Goal: Book appointment/travel/reservation

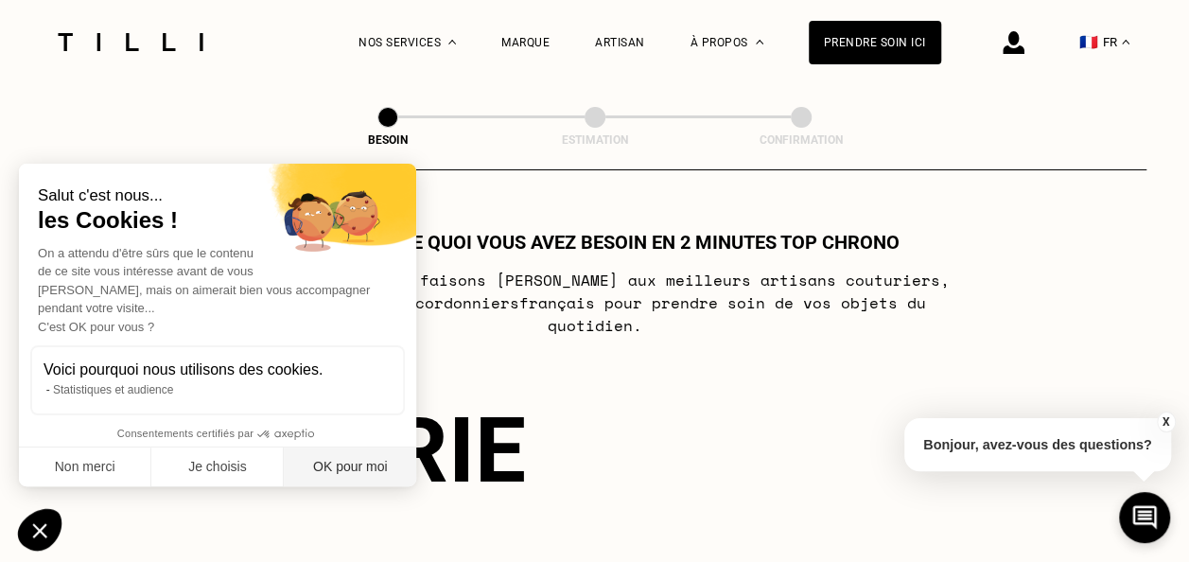
click at [377, 463] on button "OK pour moi" at bounding box center [350, 468] width 132 height 40
checkbox input "true"
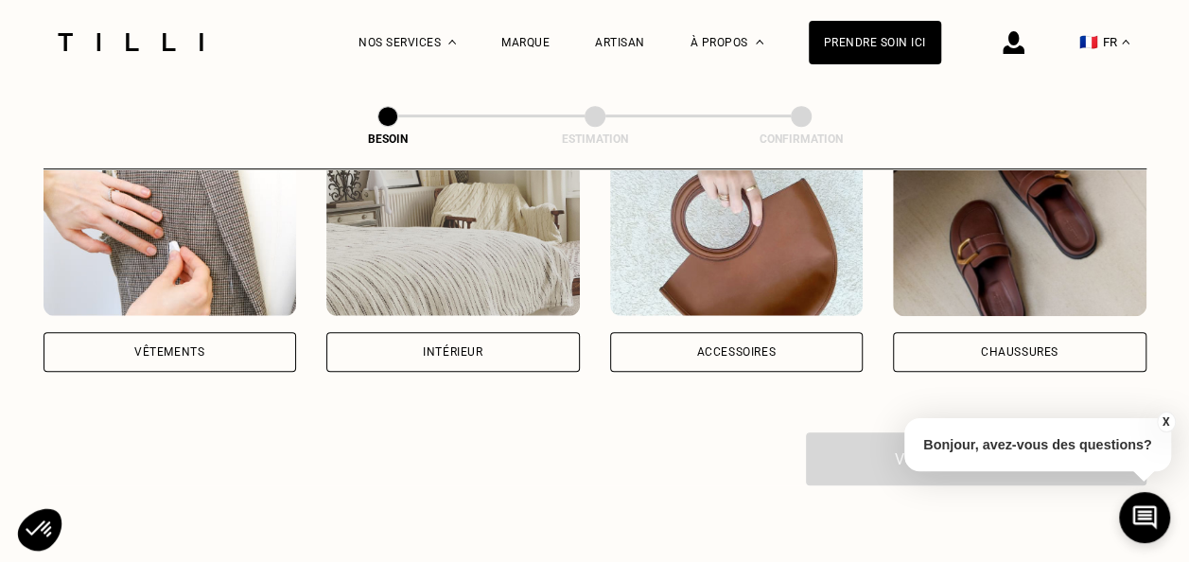
scroll to position [439, 0]
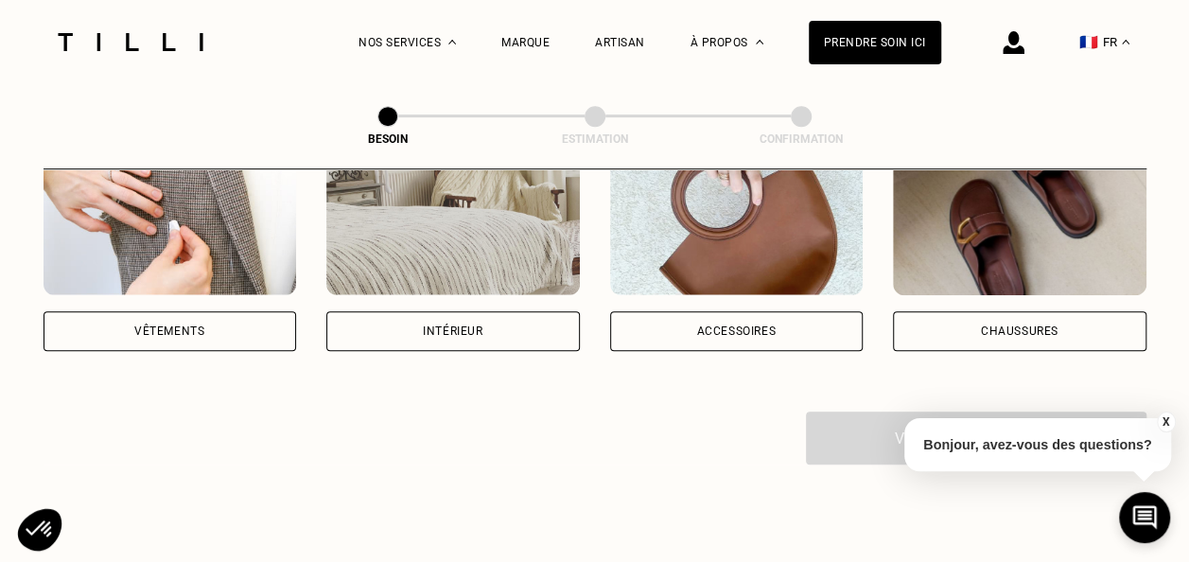
click at [172, 311] on div "Vêtements" at bounding box center [171, 331] width 254 height 40
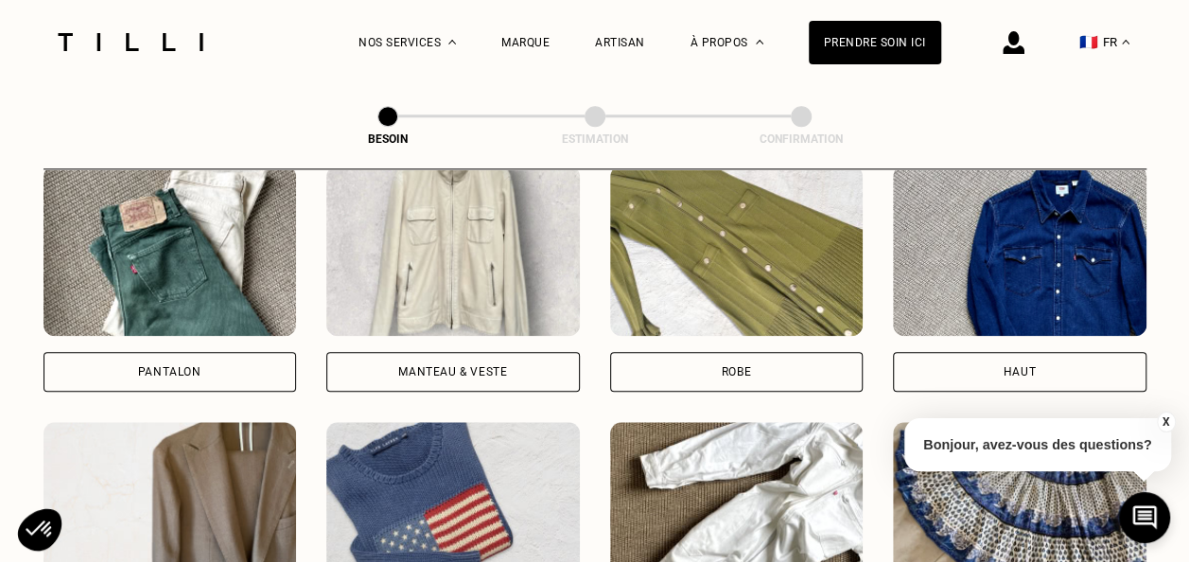
scroll to position [992, 0]
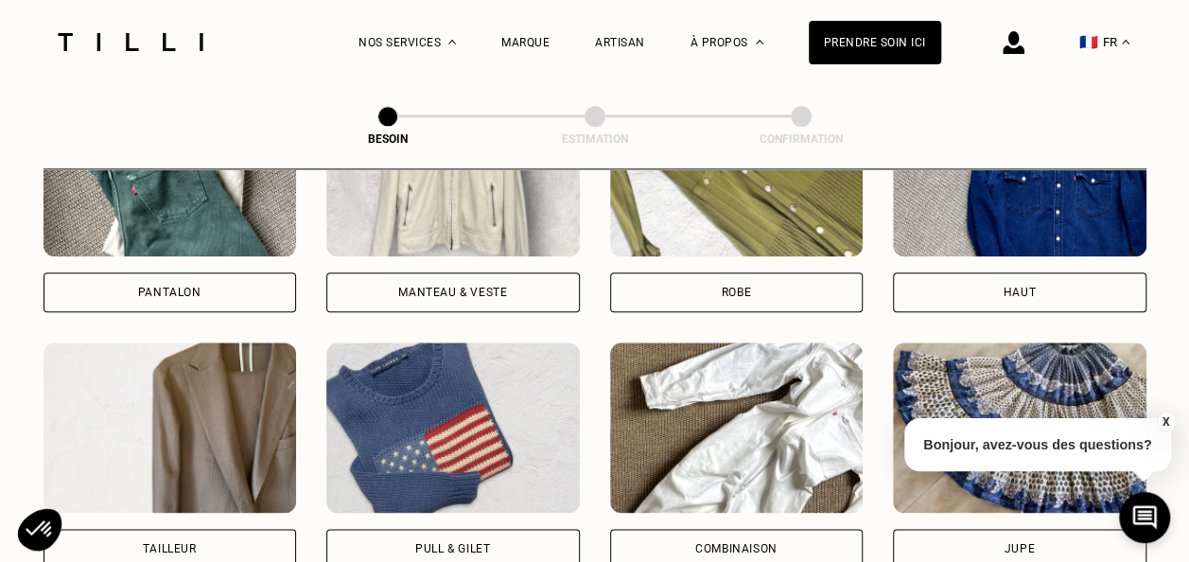
click at [1010, 287] on div "Haut" at bounding box center [1020, 292] width 32 height 11
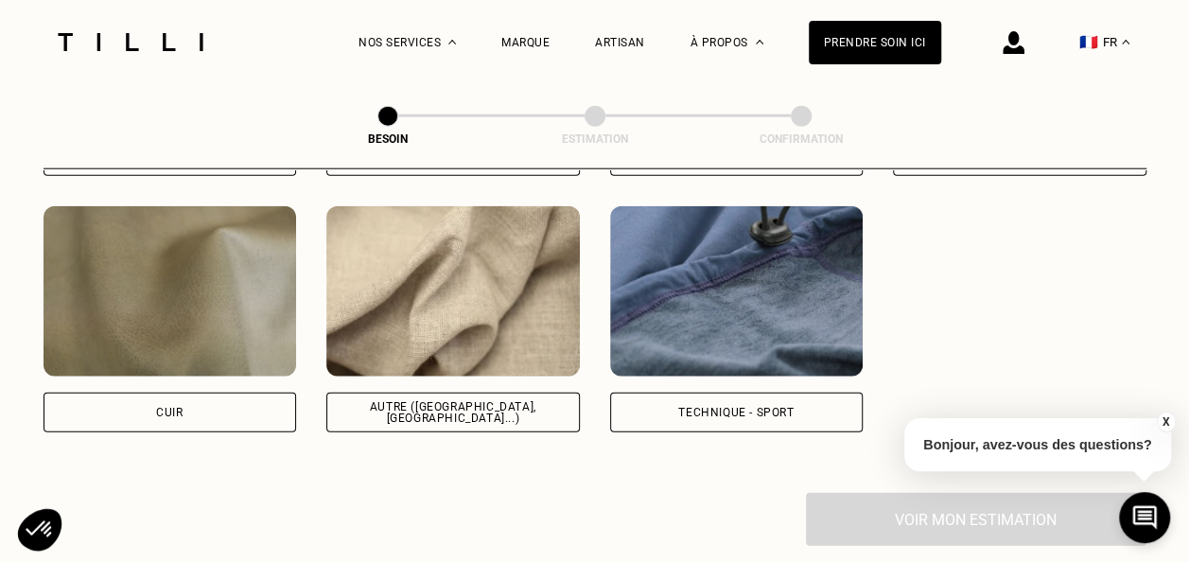
scroll to position [2282, 0]
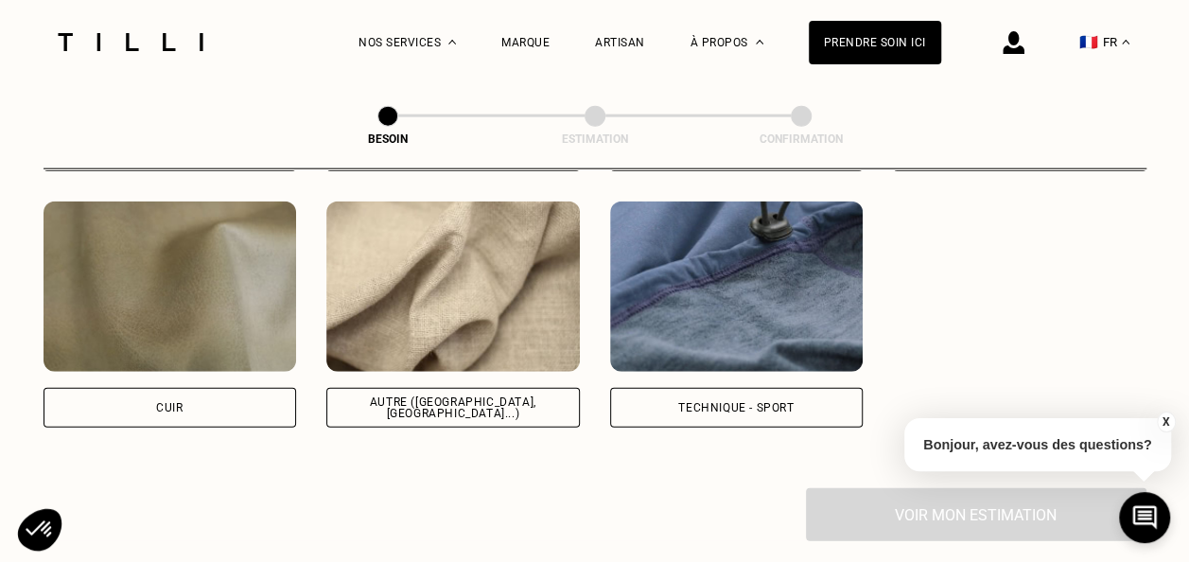
click at [525, 396] on div "Autre ([GEOGRAPHIC_DATA], [GEOGRAPHIC_DATA]...)" at bounding box center [453, 407] width 221 height 23
select select "FR"
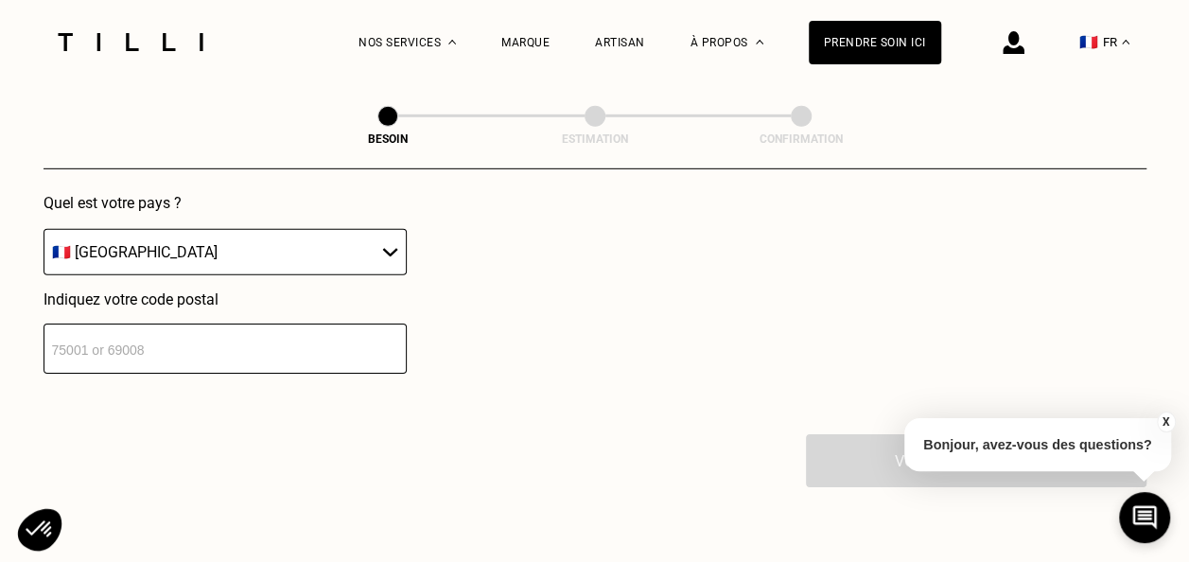
scroll to position [2787, 0]
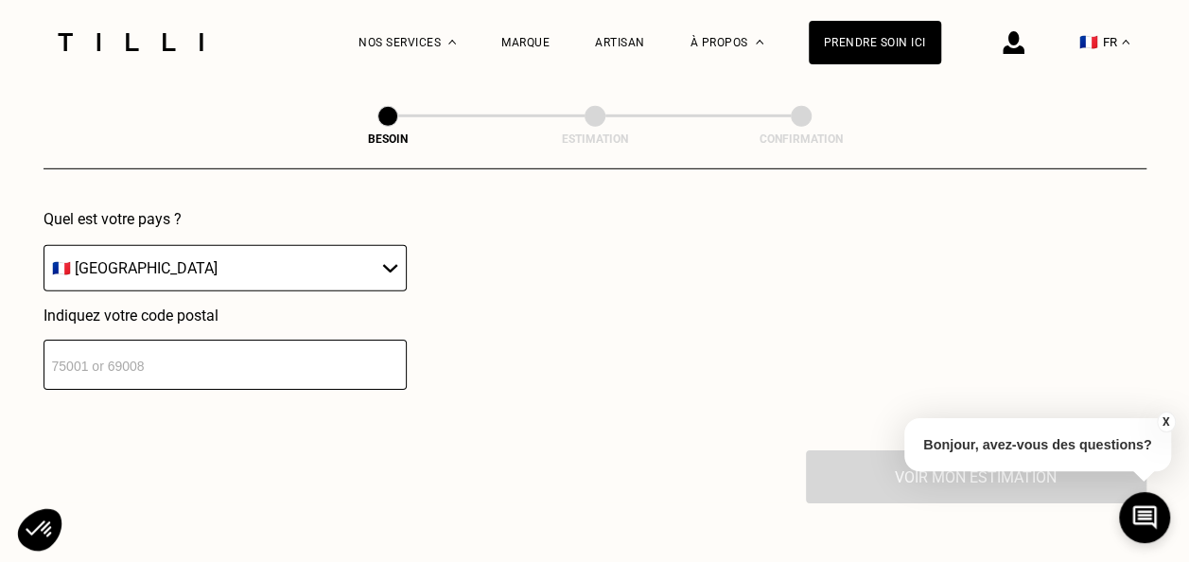
click at [210, 340] on input "number" at bounding box center [225, 365] width 363 height 50
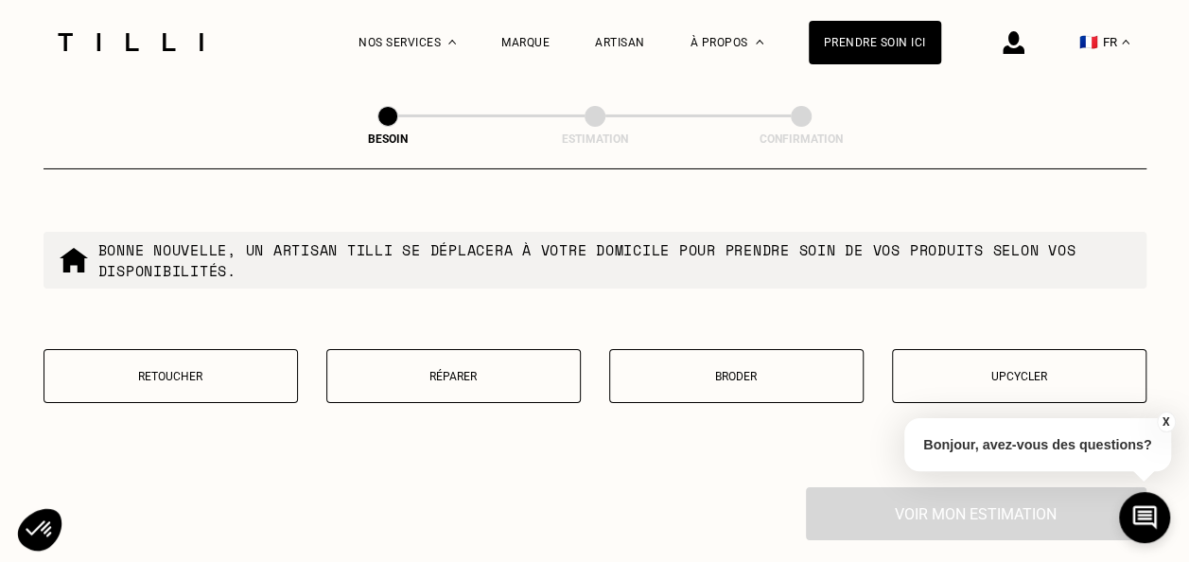
scroll to position [3291, 0]
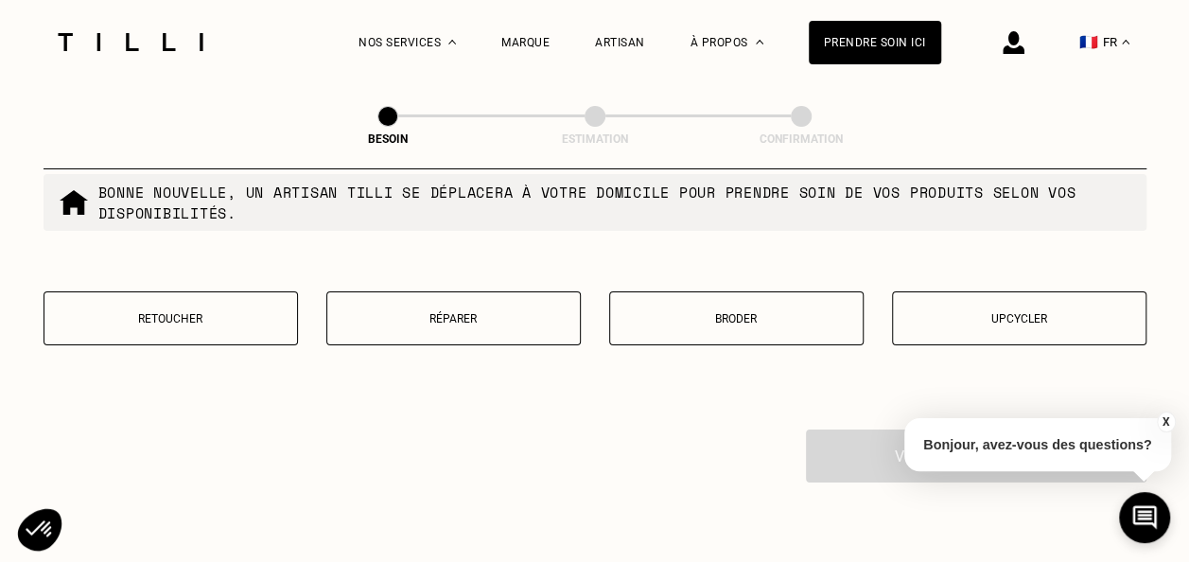
type input "92410"
click at [158, 312] on p "Retoucher" at bounding box center [171, 318] width 234 height 13
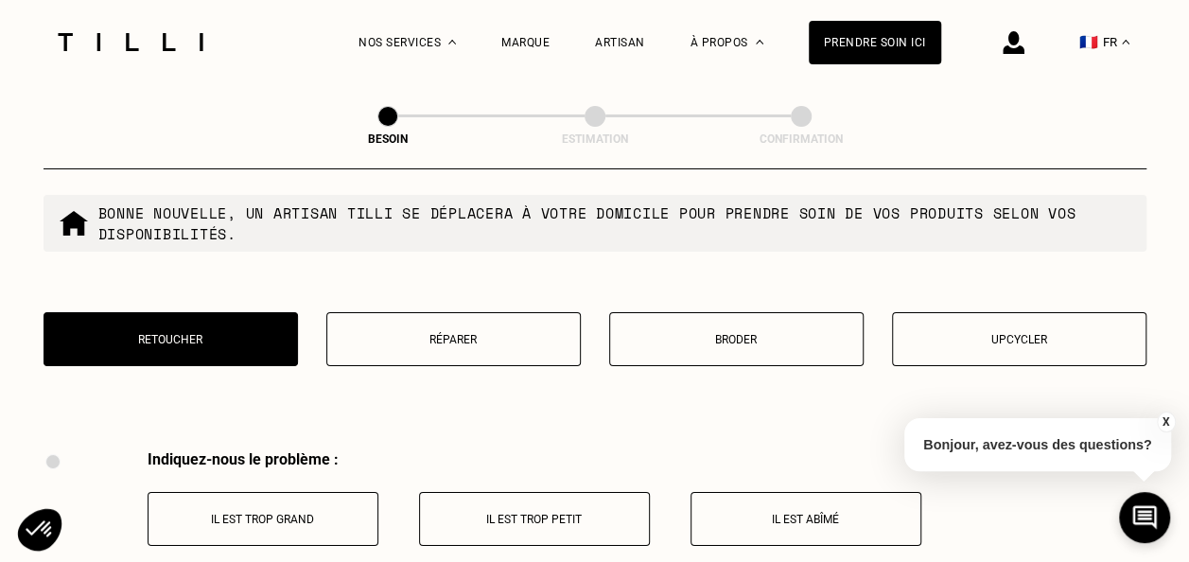
scroll to position [3259, 0]
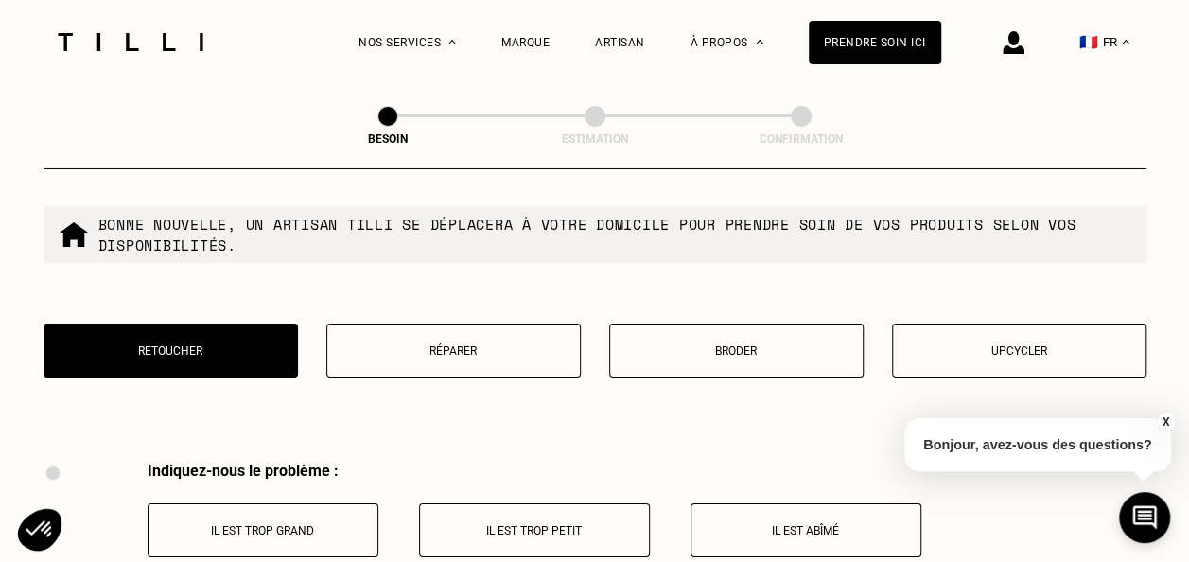
click at [795, 331] on button "Broder" at bounding box center [736, 351] width 255 height 54
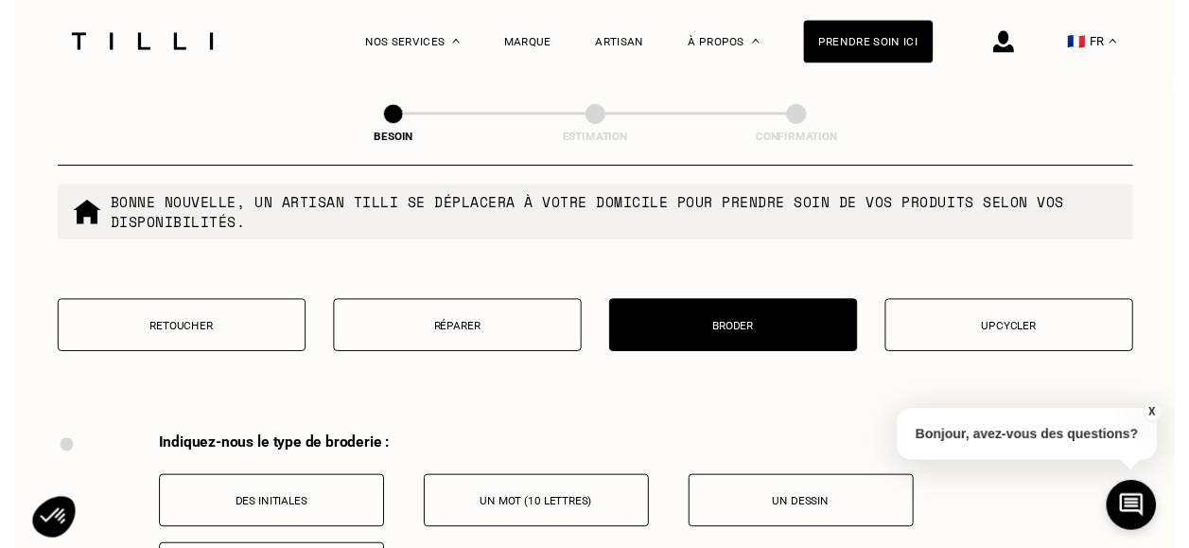
scroll to position [3301, 0]
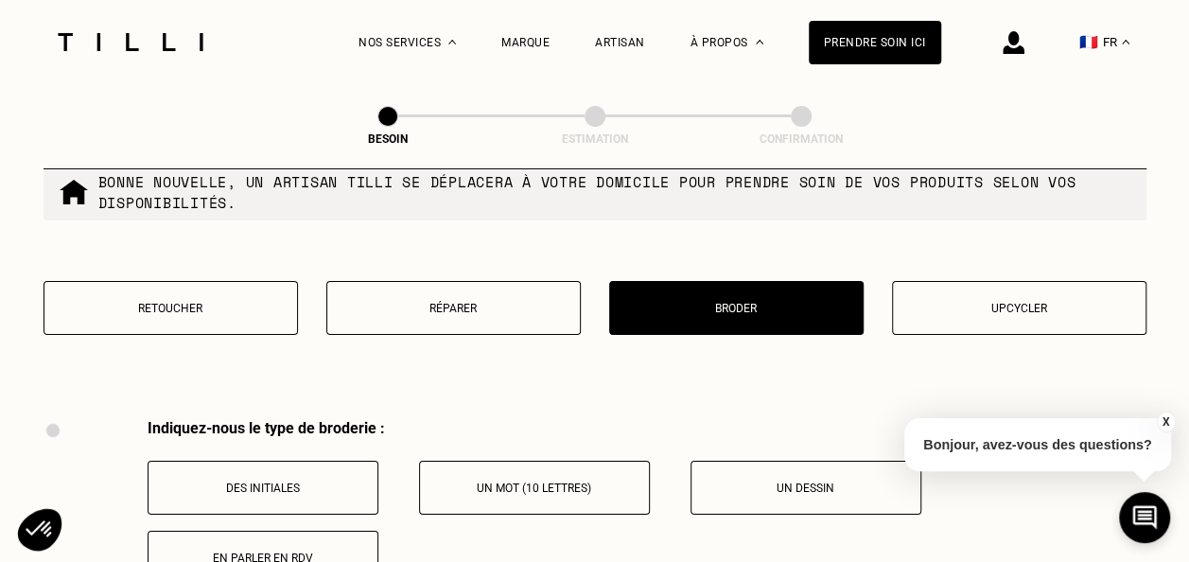
click at [1045, 302] on p "Upcycler" at bounding box center [1020, 308] width 234 height 13
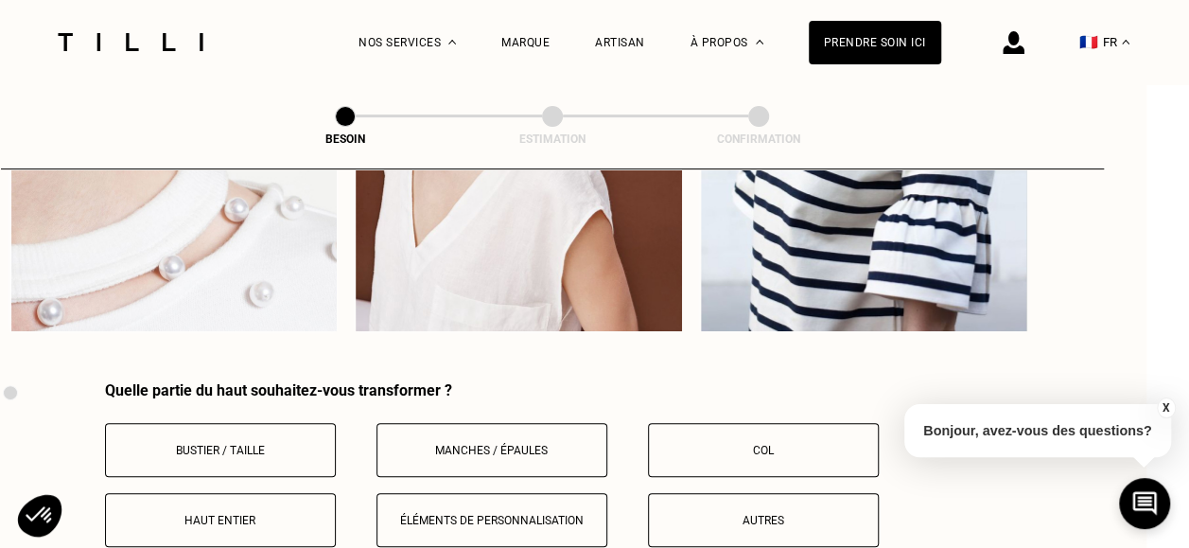
scroll to position [3919, 43]
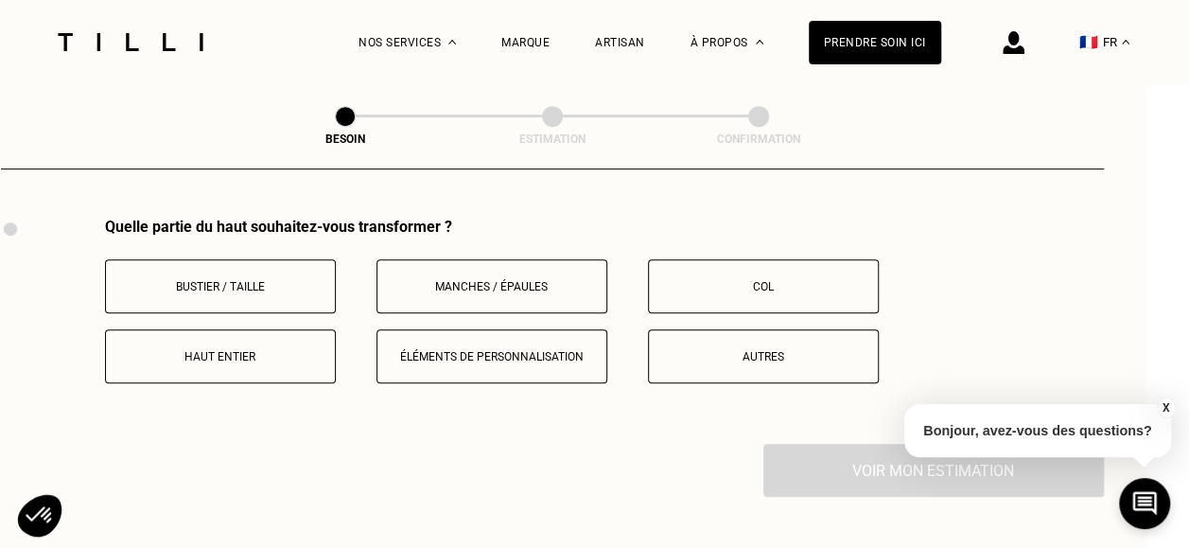
click at [757, 350] on p "Autres" at bounding box center [764, 356] width 210 height 13
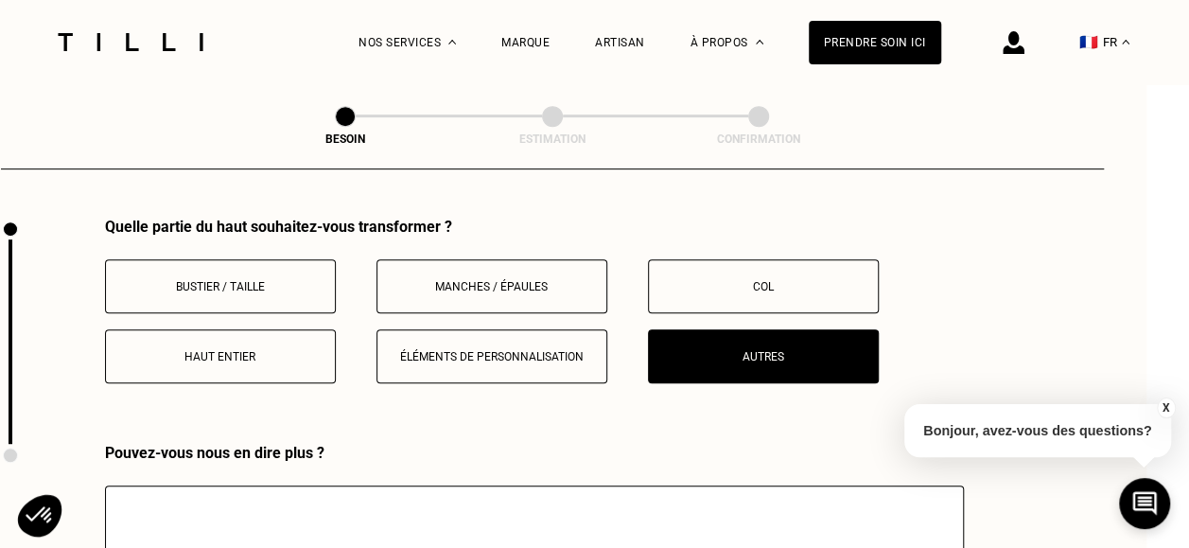
click at [418, 505] on textarea at bounding box center [534, 551] width 859 height 132
click at [127, 505] on textarea "Xréation de boutonnières sur 2 chemises" at bounding box center [534, 551] width 859 height 132
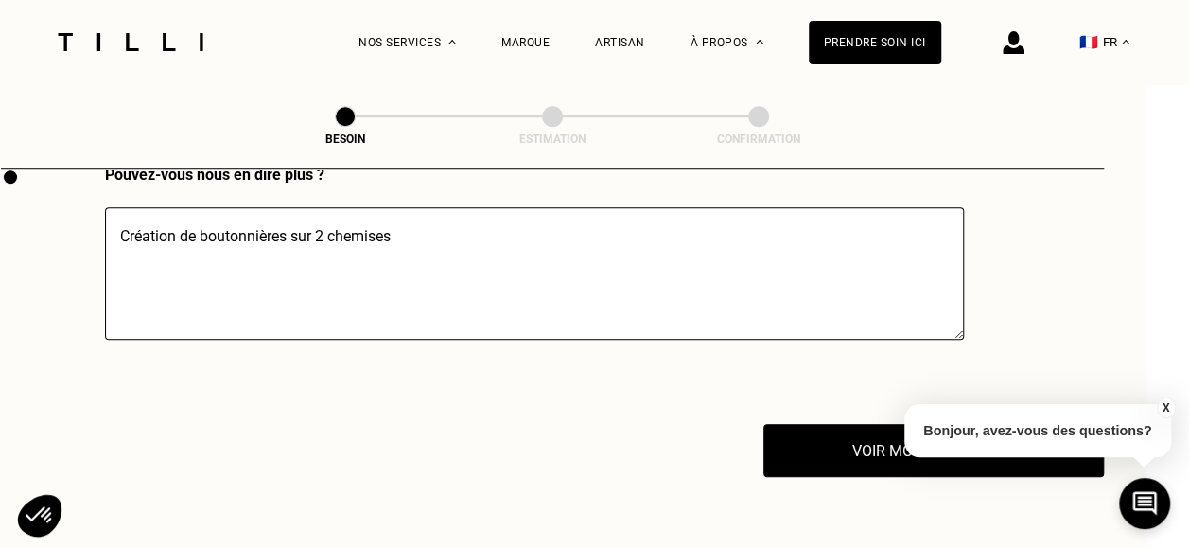
scroll to position [4169, 43]
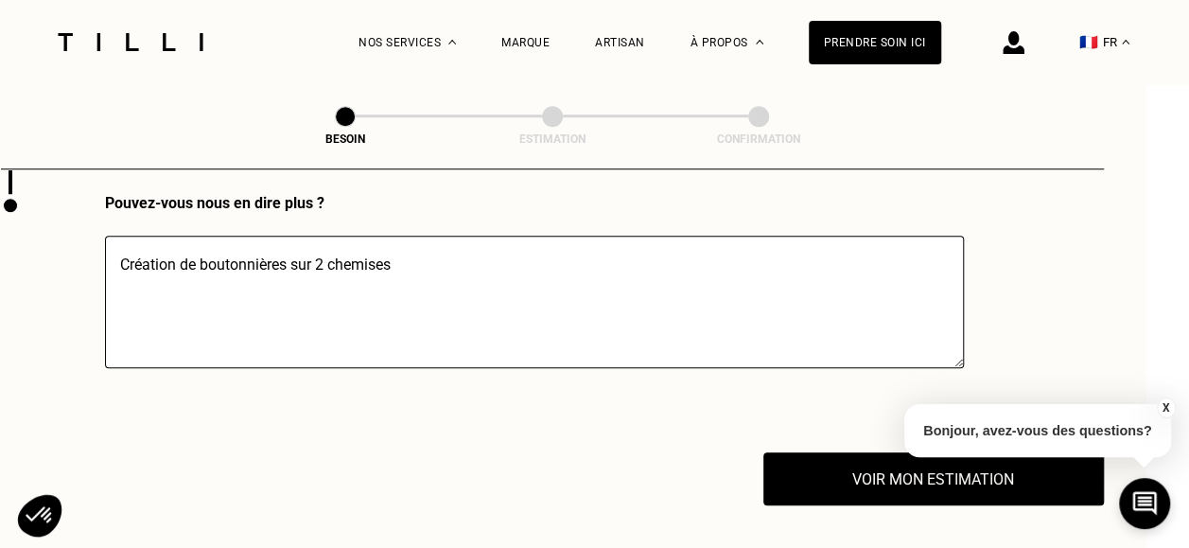
click at [481, 278] on textarea "Création de boutonnières sur 2 chemises" at bounding box center [534, 302] width 859 height 132
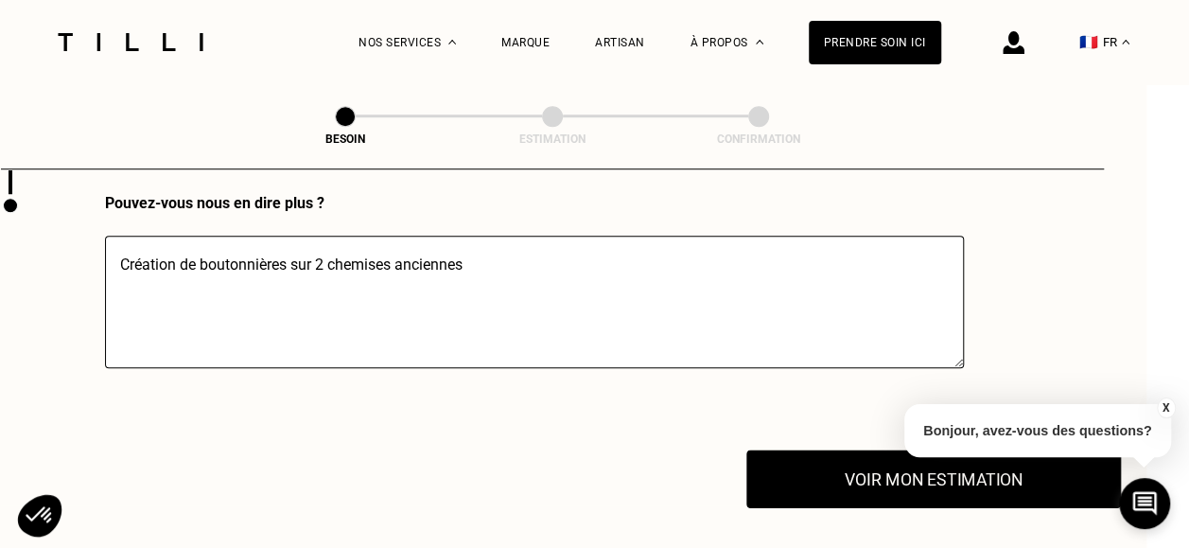
type textarea "Création de boutonnières sur 2 chemises anciennes"
click at [879, 469] on button "Voir mon estimation" at bounding box center [934, 478] width 375 height 59
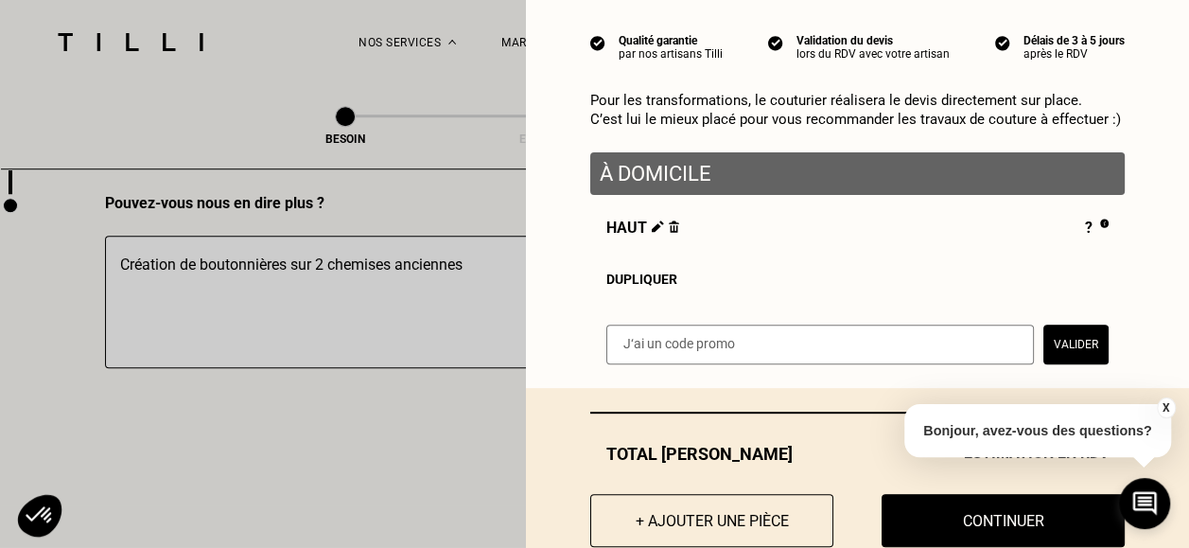
scroll to position [161, 0]
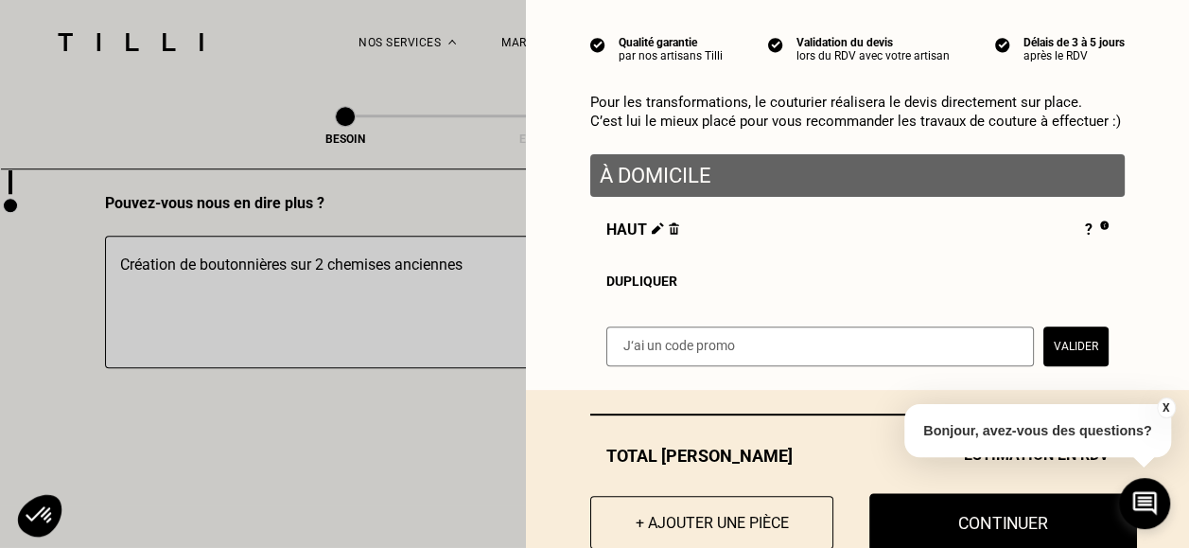
click at [952, 514] on button "Continuer" at bounding box center [1004, 522] width 268 height 59
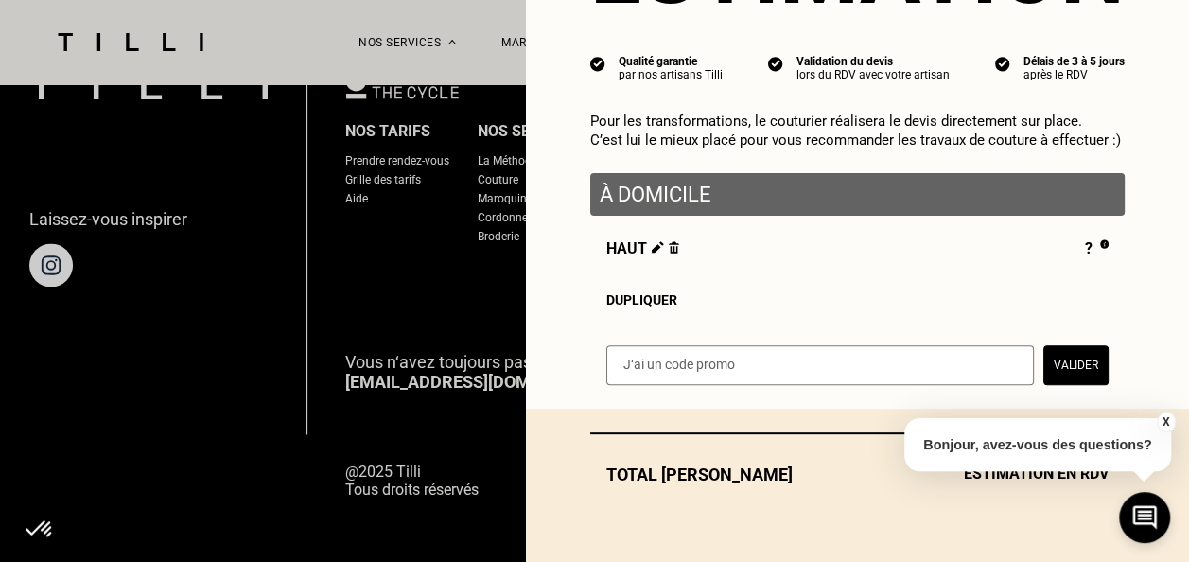
scroll to position [148, 0]
select select "FR"
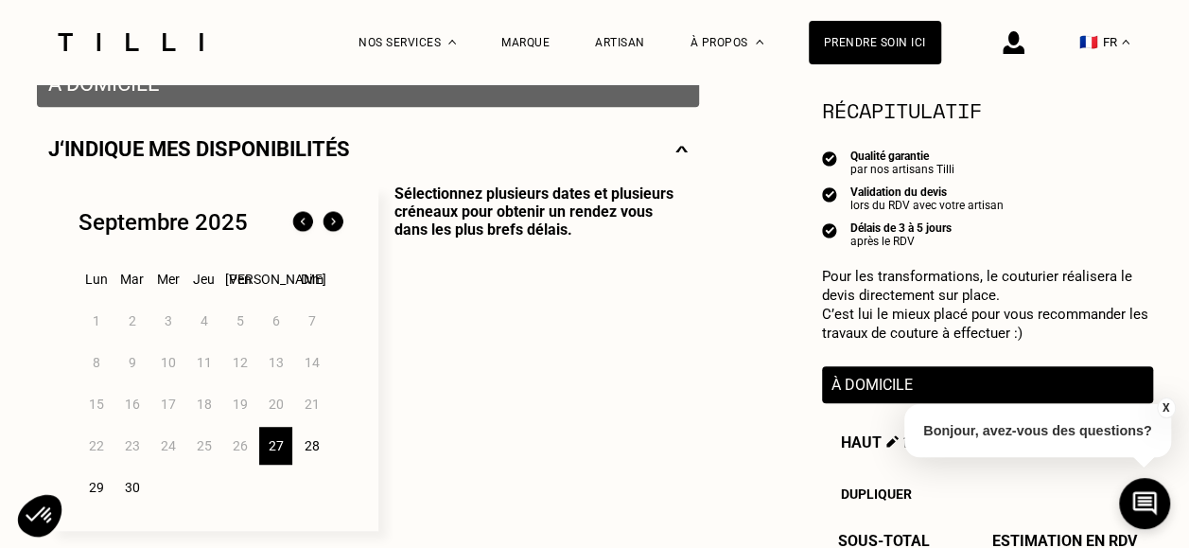
scroll to position [402, 0]
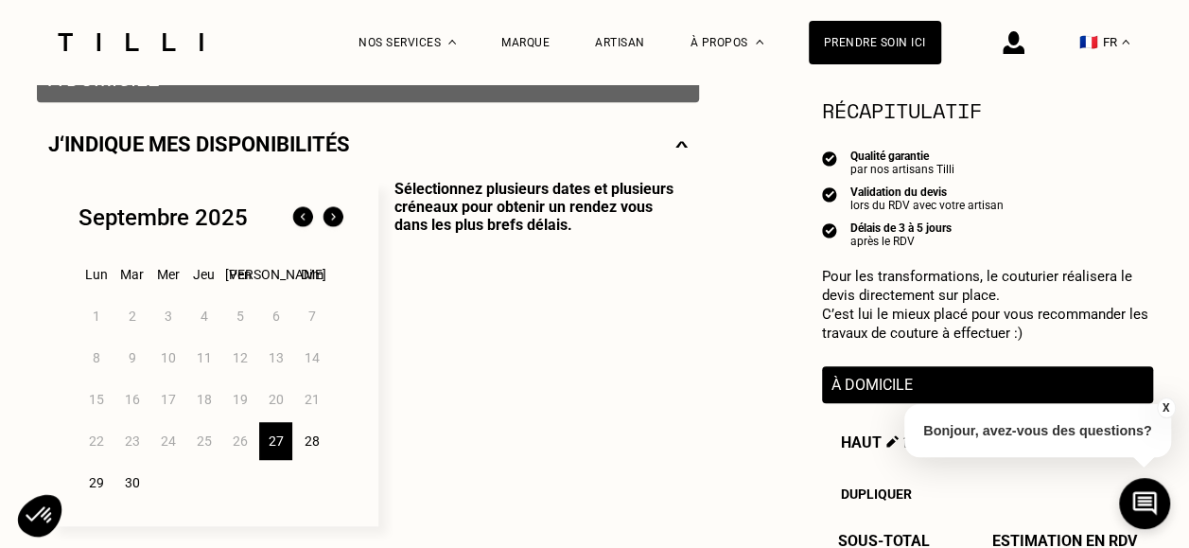
click at [331, 219] on img at bounding box center [333, 217] width 30 height 30
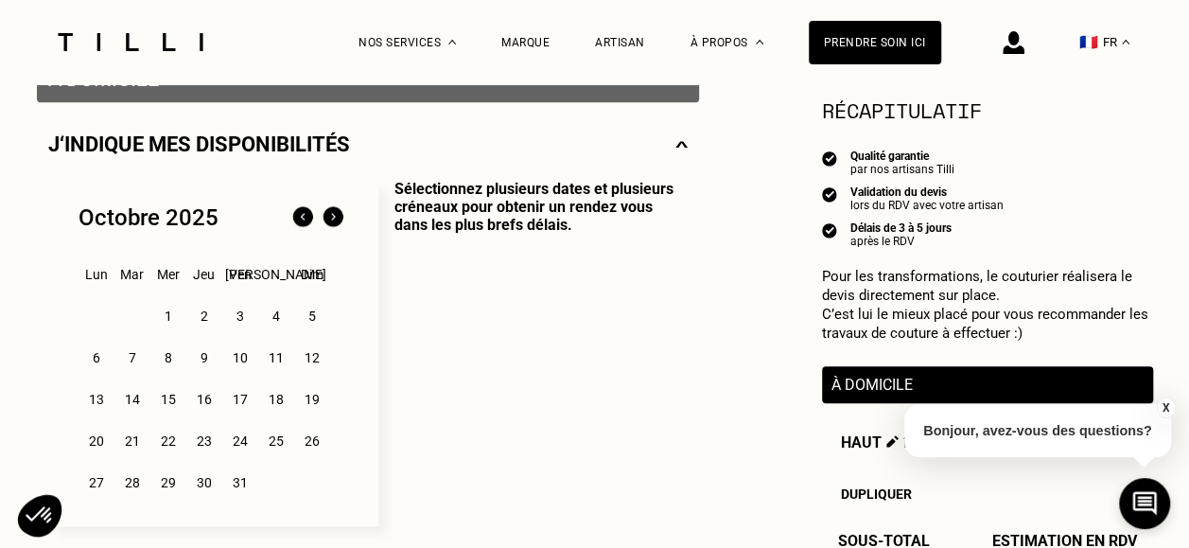
click at [305, 220] on img at bounding box center [303, 217] width 30 height 30
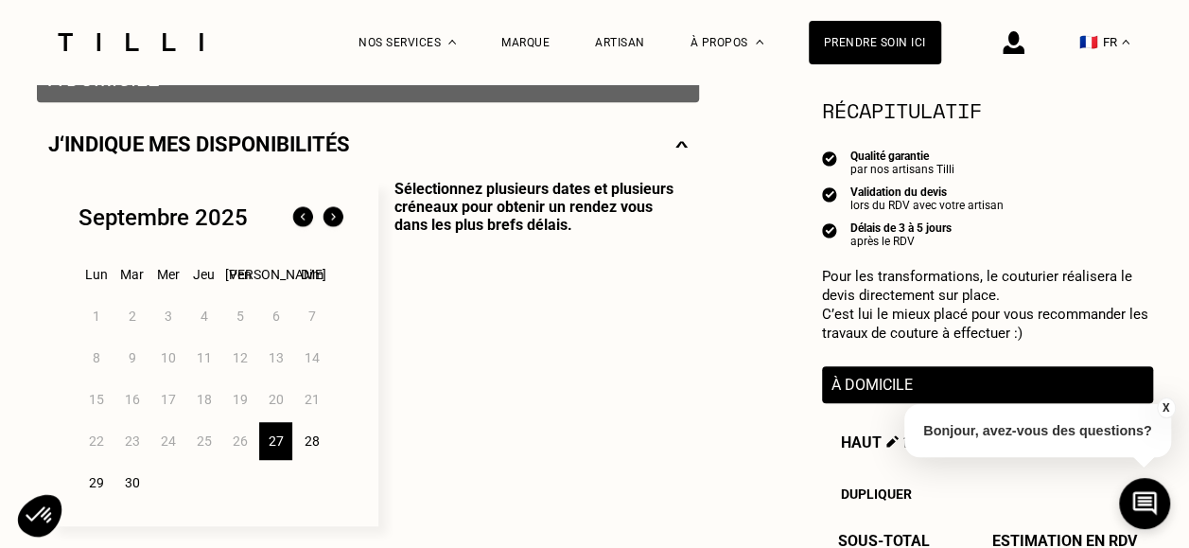
click at [327, 220] on img at bounding box center [333, 217] width 30 height 30
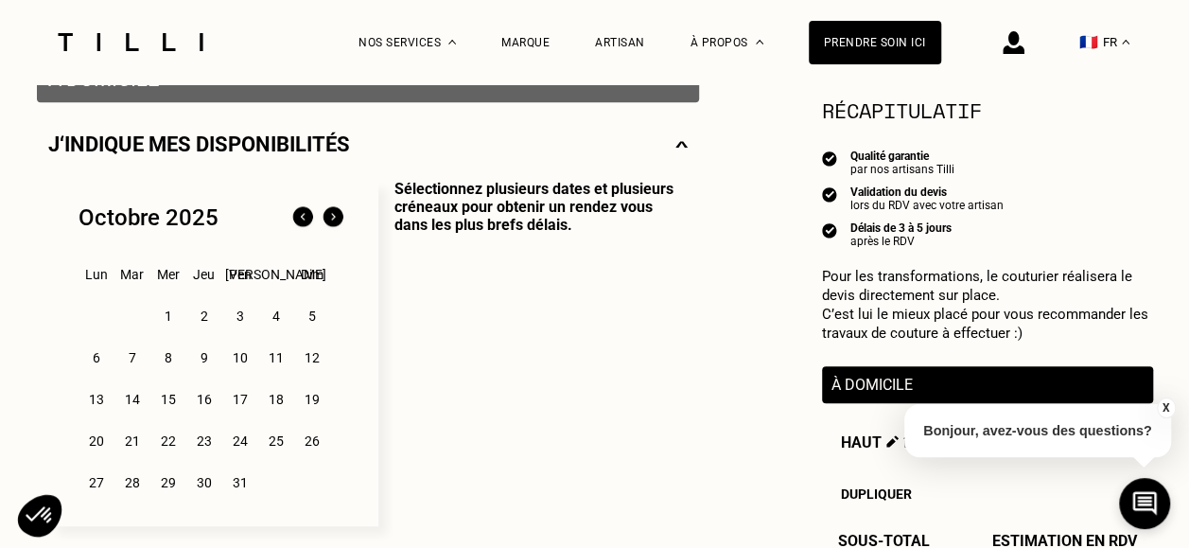
click at [270, 314] on div "4" at bounding box center [275, 316] width 33 height 38
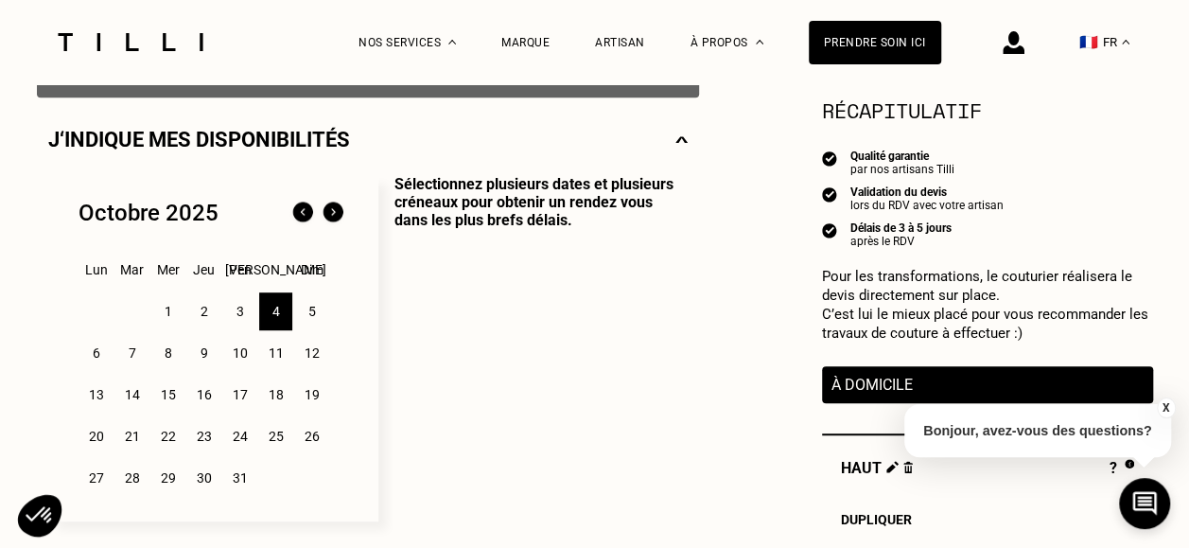
scroll to position [378, 0]
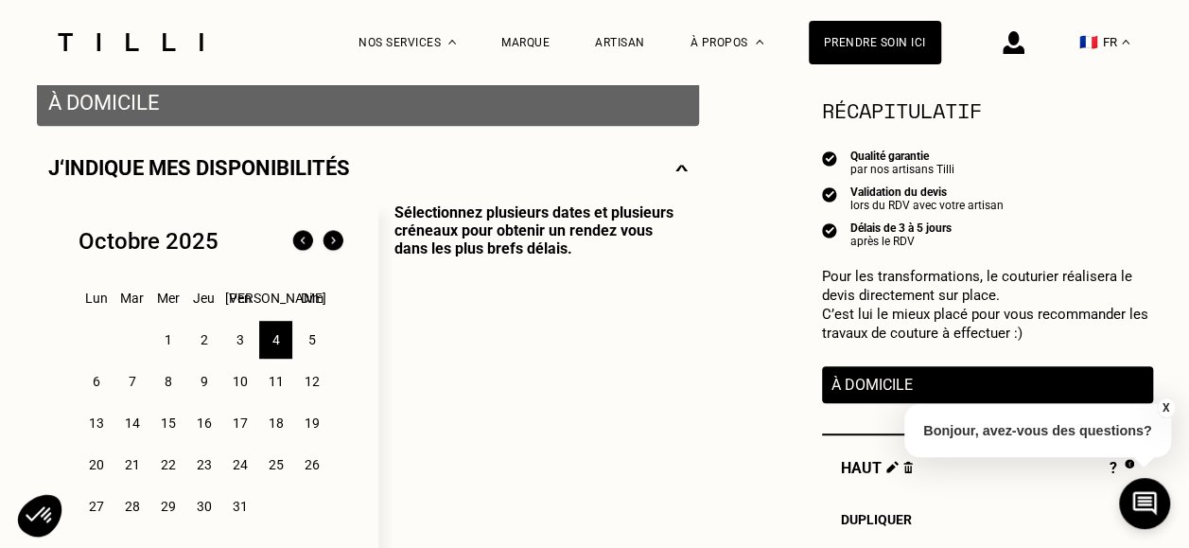
click at [301, 243] on img at bounding box center [303, 241] width 30 height 30
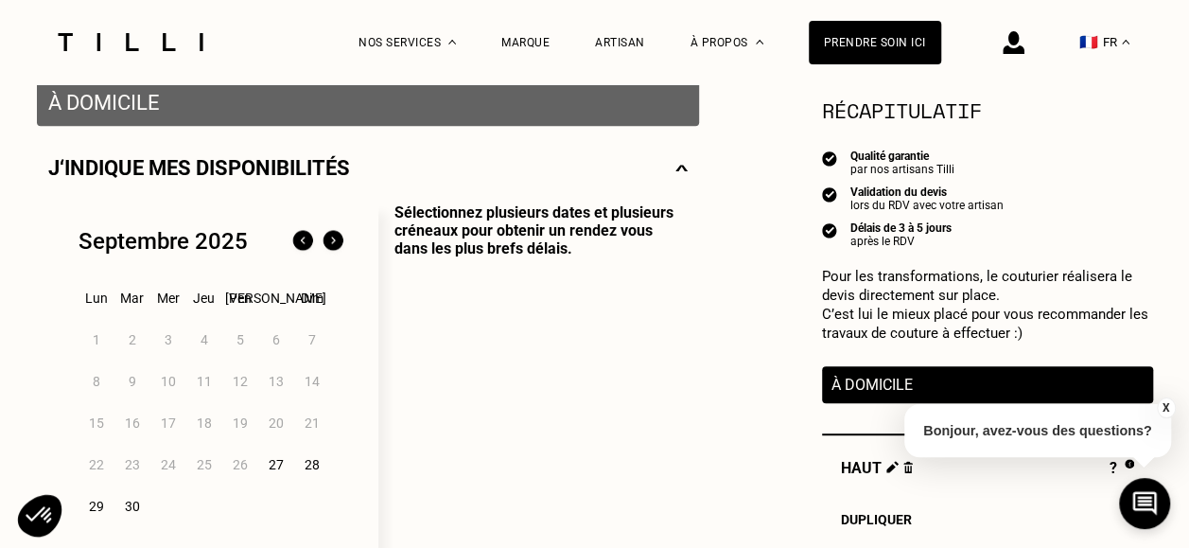
click at [310, 466] on div "28" at bounding box center [311, 465] width 33 height 38
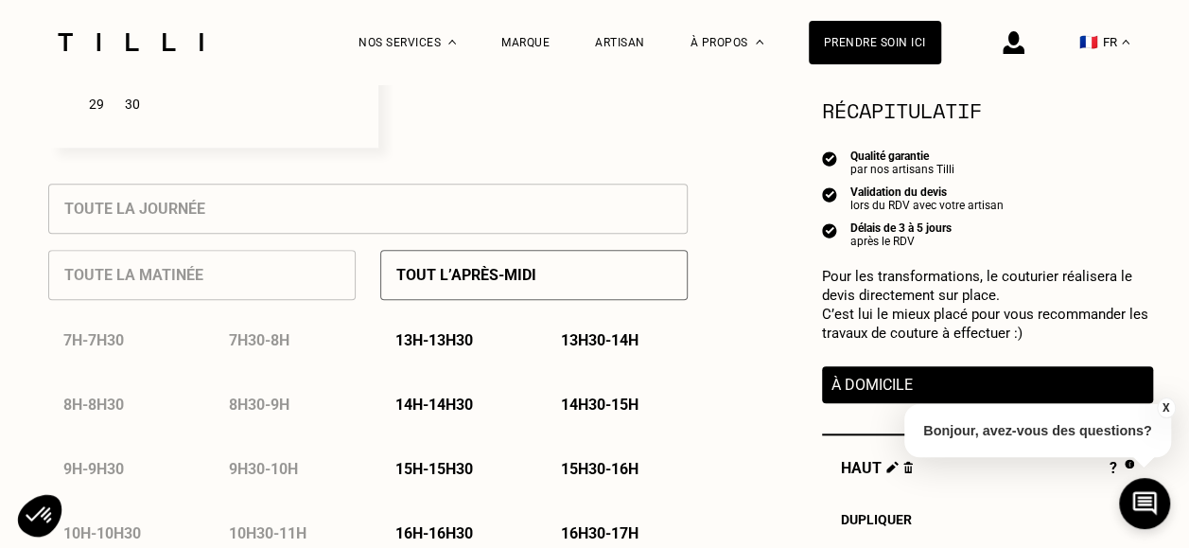
scroll to position [823, 0]
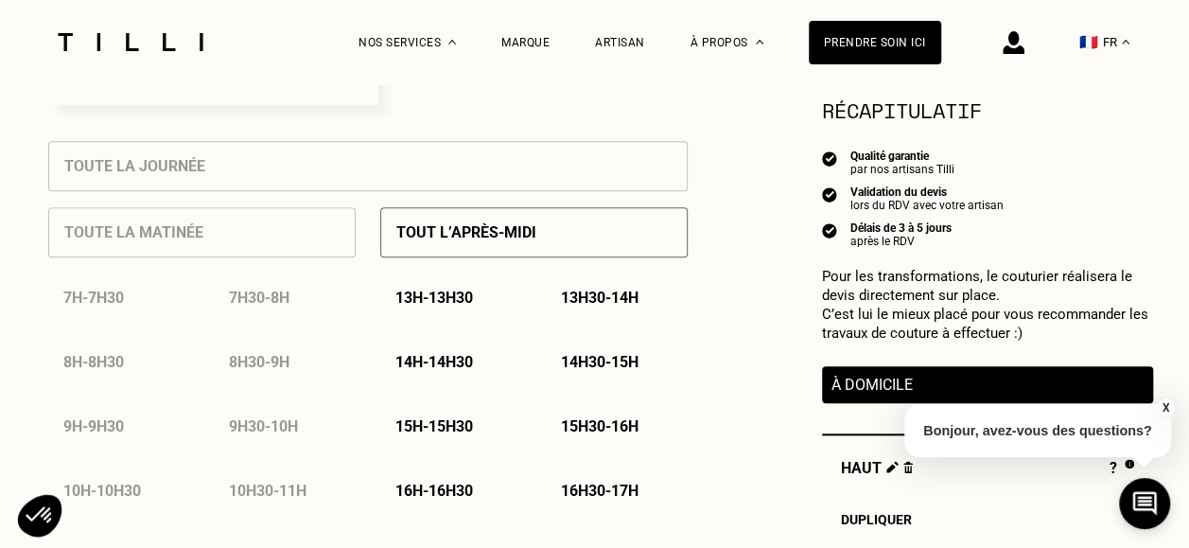
click at [594, 217] on div "Tout l’après-midi" at bounding box center [533, 232] width 307 height 50
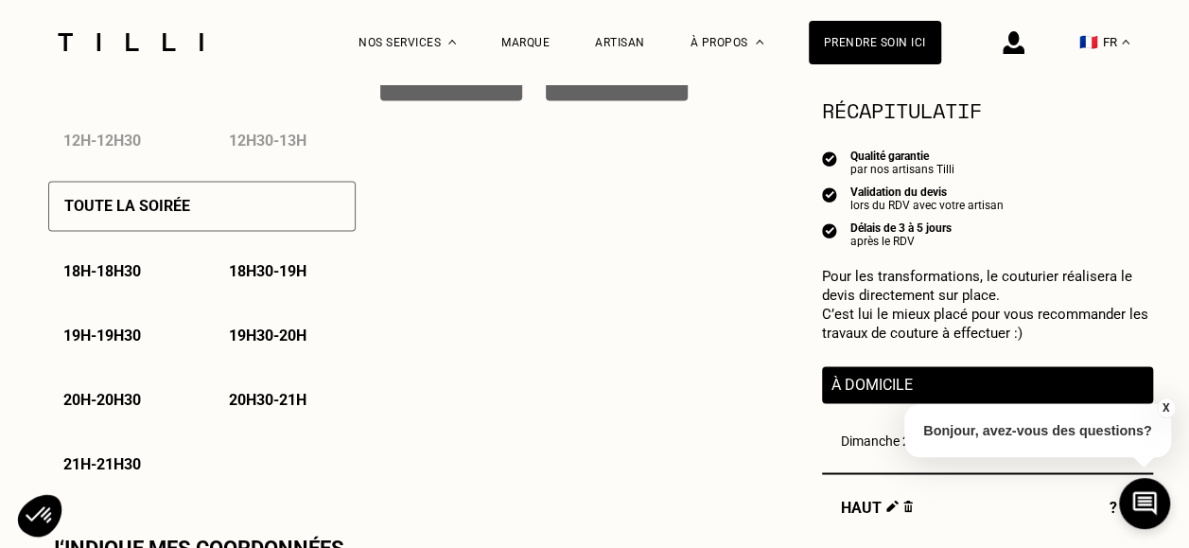
scroll to position [1296, 0]
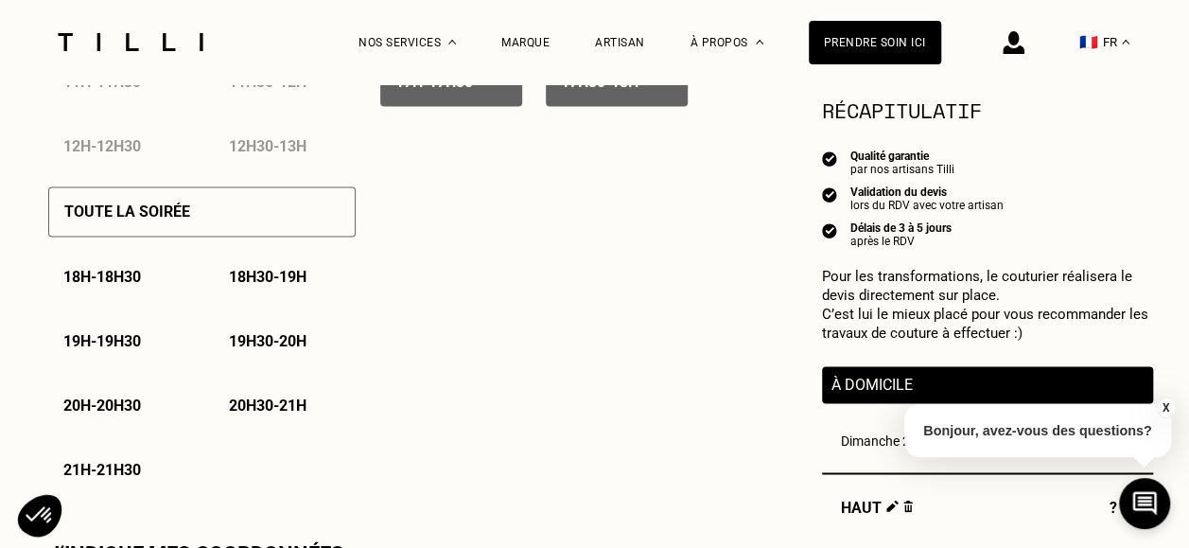
click at [290, 206] on div "Toute la soirée" at bounding box center [201, 211] width 307 height 50
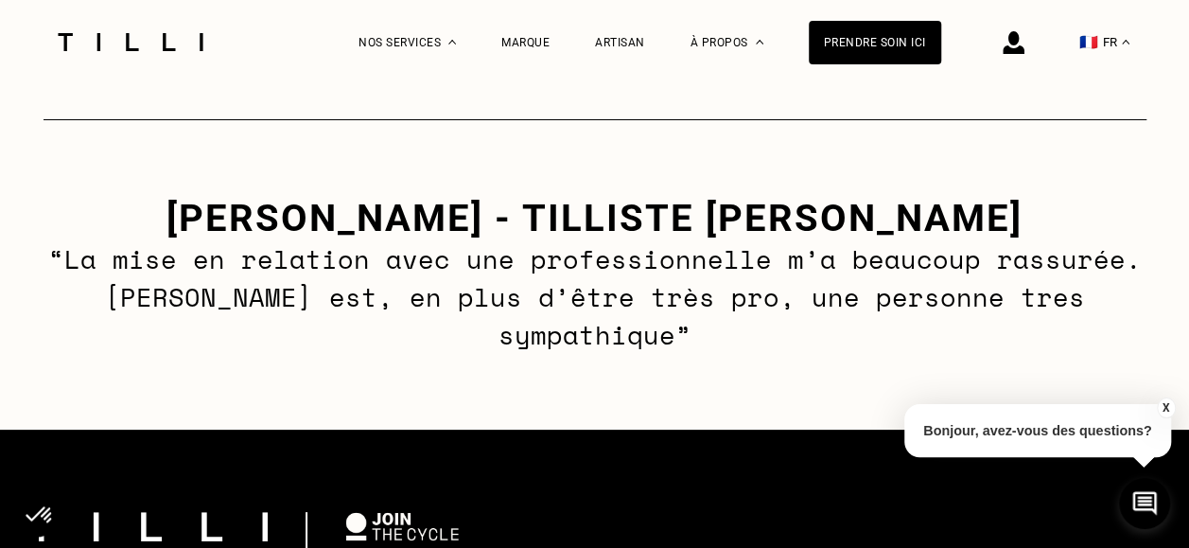
scroll to position [2276, 0]
